Goal: Obtain resource: Obtain resource

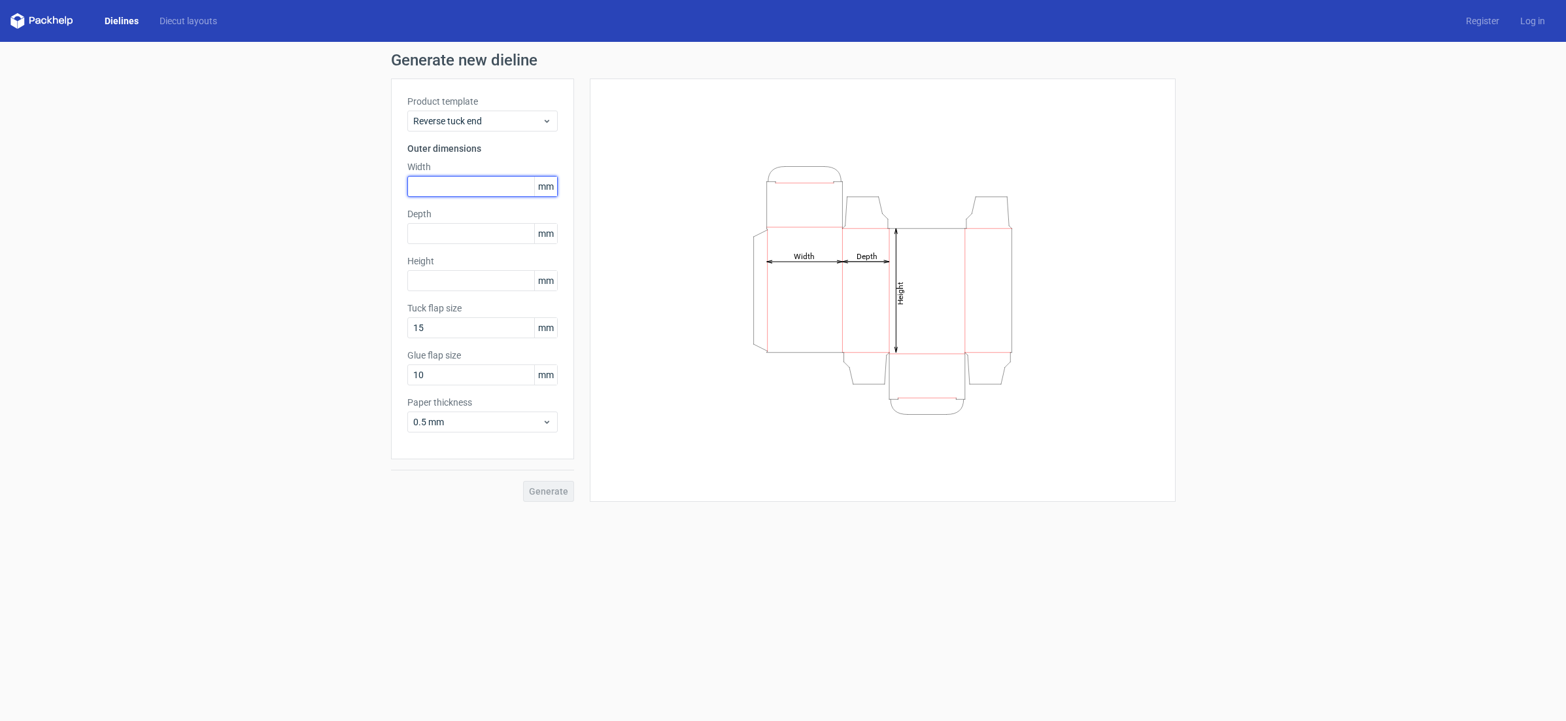
click at [480, 186] on input "text" at bounding box center [482, 186] width 150 height 21
type input "90"
click at [455, 230] on input "text" at bounding box center [482, 233] width 150 height 21
type input "90"
click at [463, 281] on input "text" at bounding box center [482, 280] width 150 height 21
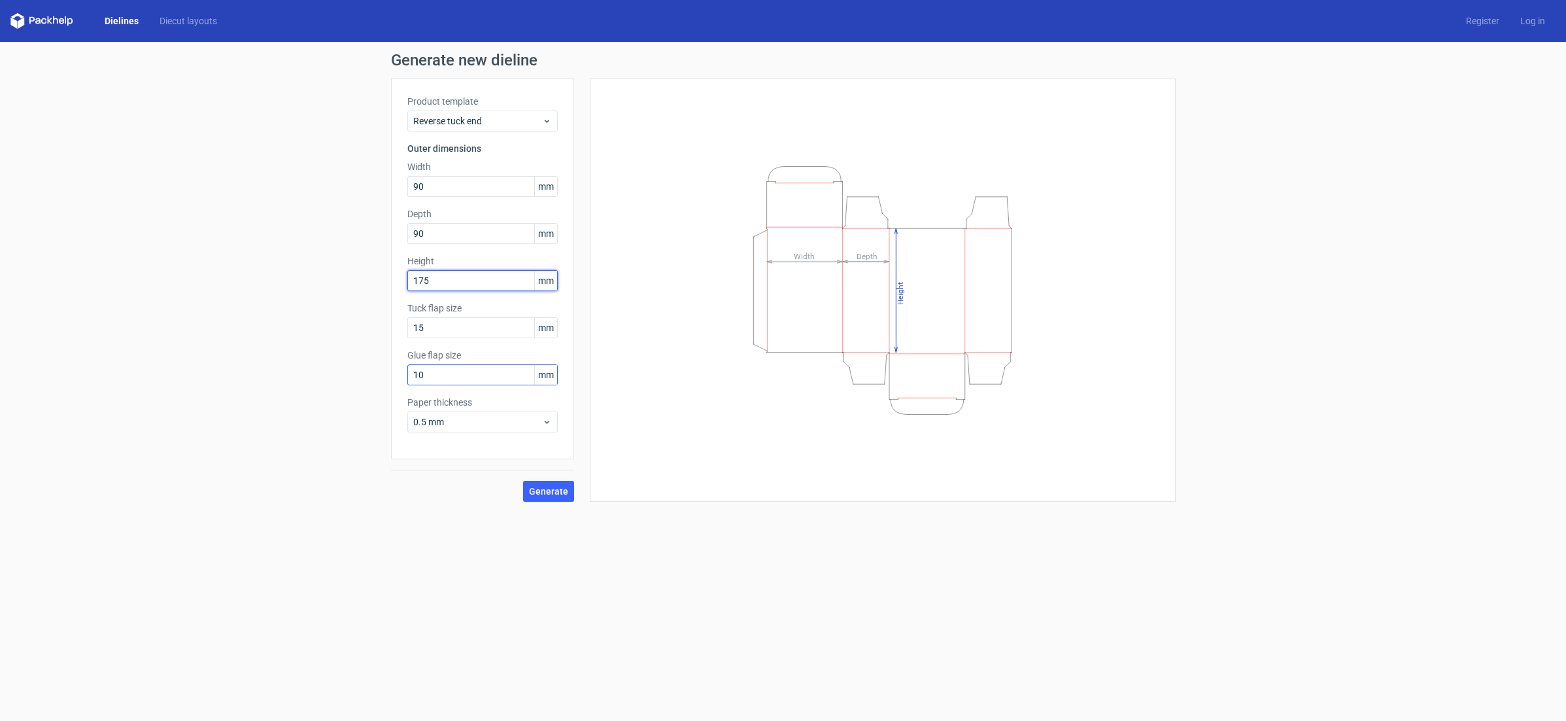
type input "175"
click at [441, 372] on input "10" at bounding box center [482, 374] width 150 height 21
click at [442, 372] on input "10" at bounding box center [482, 374] width 150 height 21
type input "15"
click at [545, 489] on span "Generate" at bounding box center [548, 491] width 39 height 9
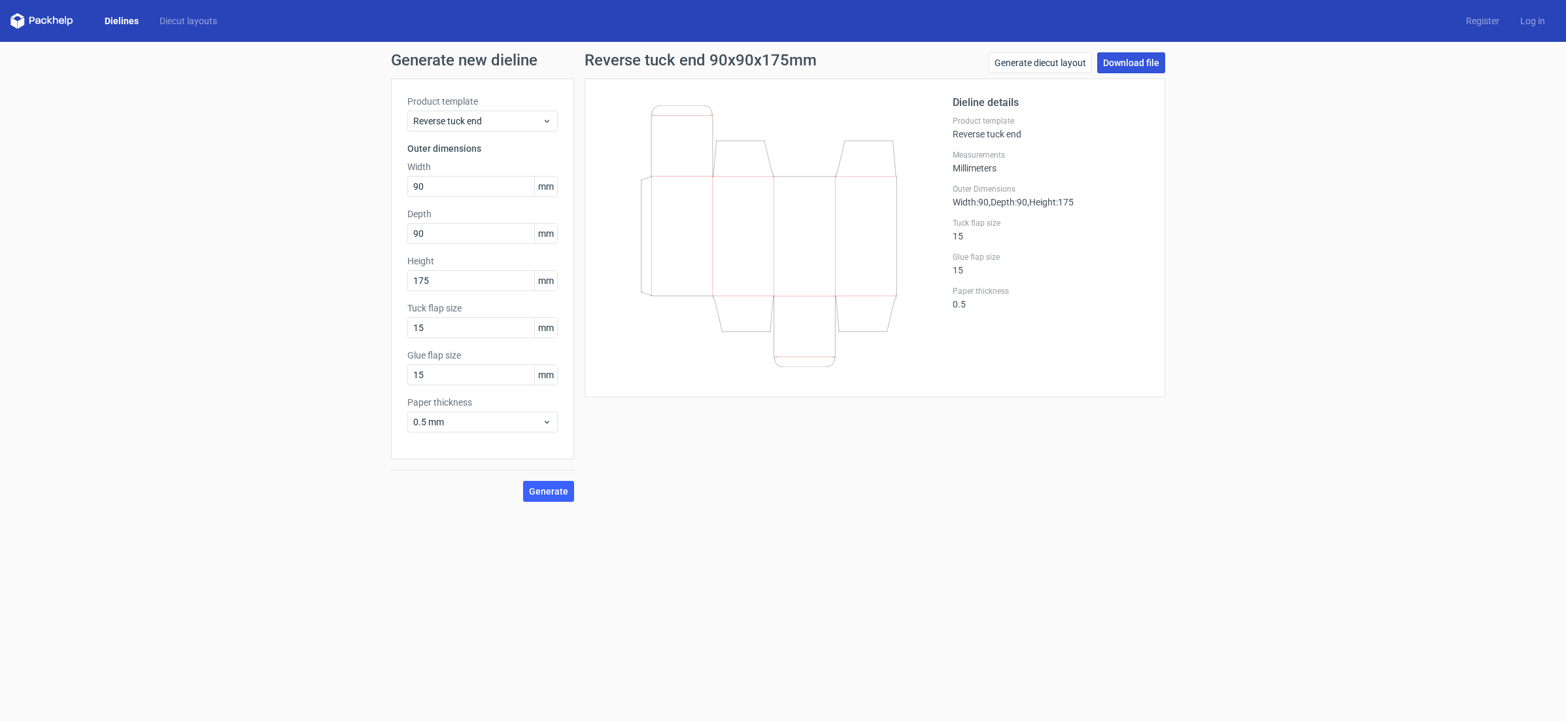
click at [1138, 63] on link "Download file" at bounding box center [1131, 62] width 68 height 21
click at [1530, 22] on link "Log in" at bounding box center [1533, 20] width 46 height 13
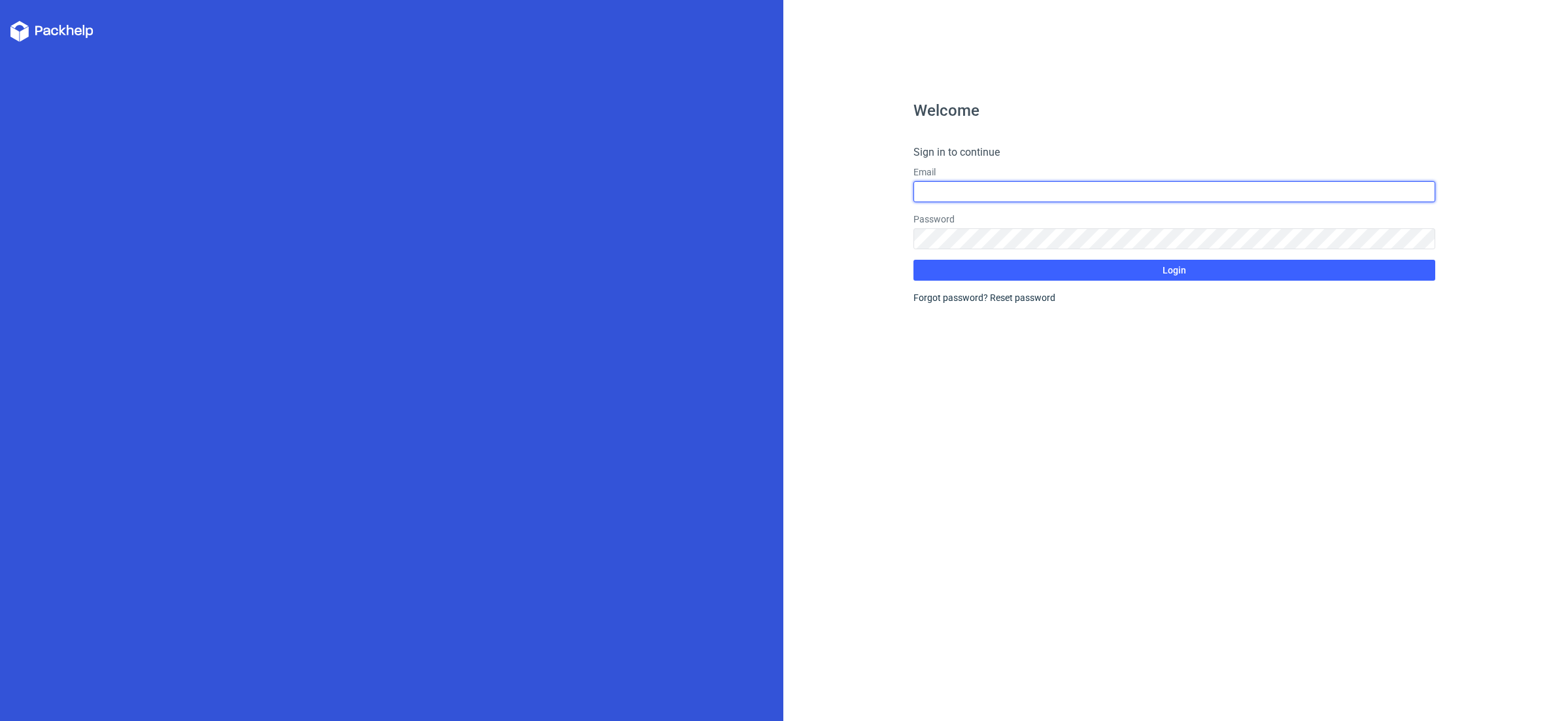
click at [1014, 189] on input "text" at bounding box center [1175, 191] width 522 height 21
type input "[EMAIL_ADDRESS][DOMAIN_NAME]"
